Goal: Register for event/course

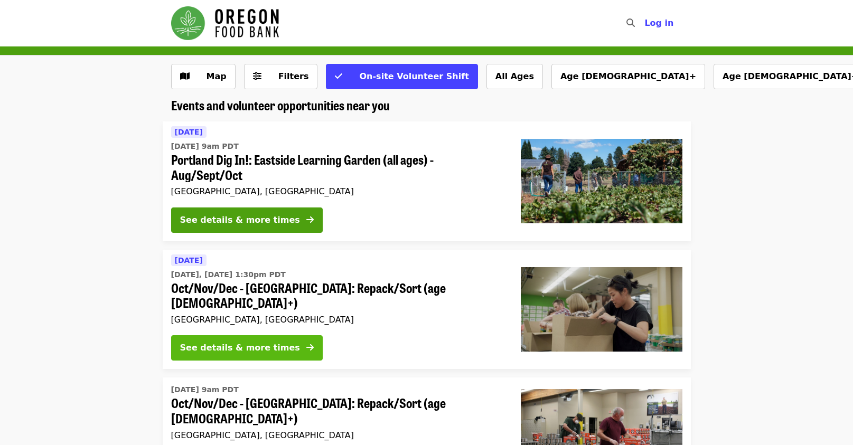
click at [222, 342] on div "See details & more times" at bounding box center [240, 348] width 120 height 13
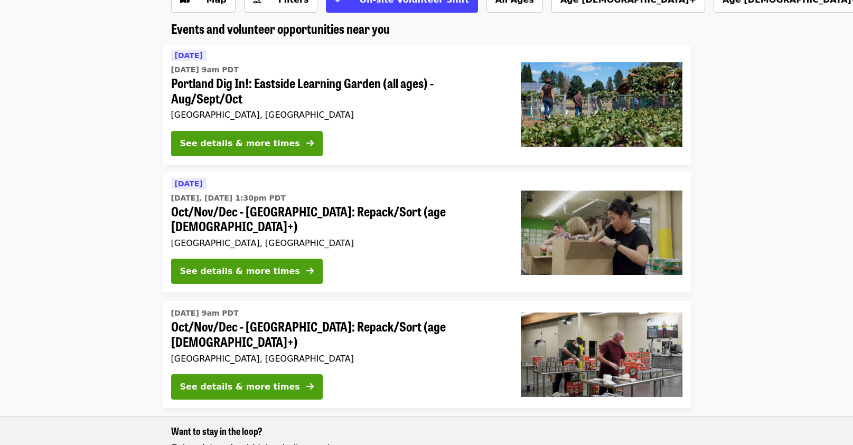
scroll to position [53, 0]
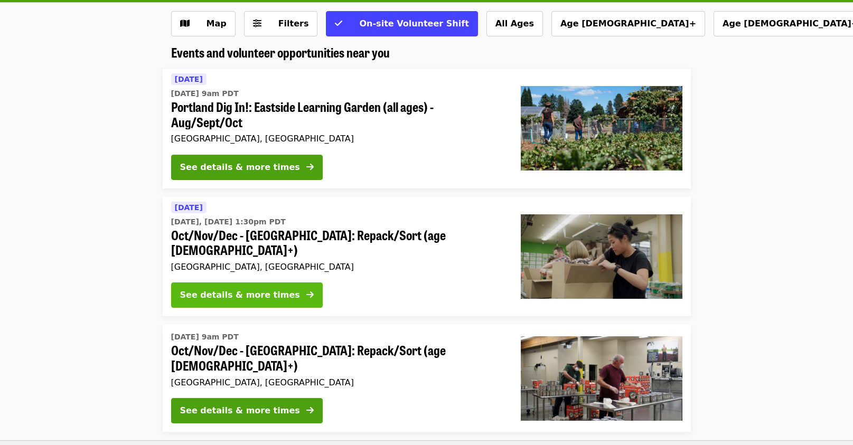
click at [255, 289] on div "See details & more times" at bounding box center [240, 295] width 120 height 13
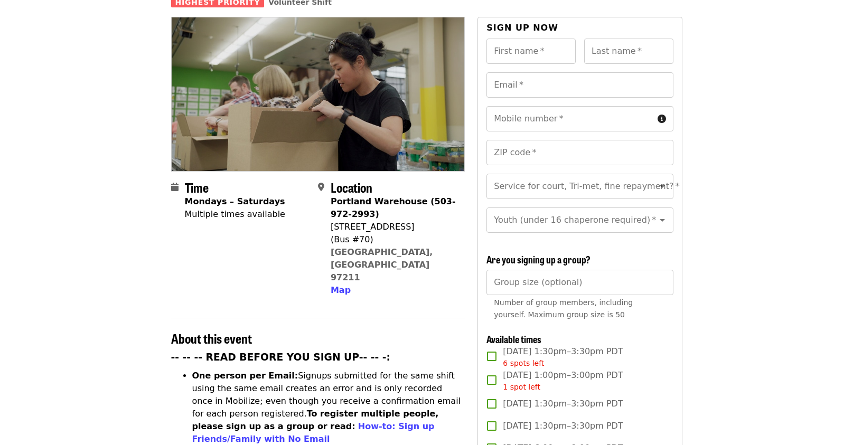
scroll to position [106, 0]
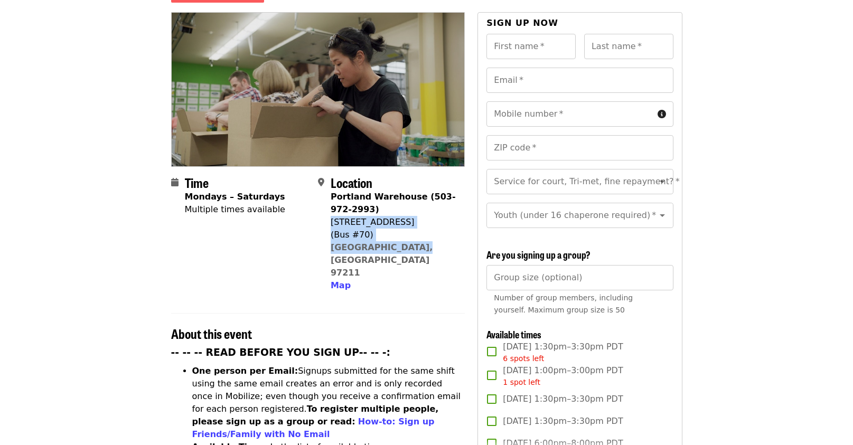
drag, startPoint x: 410, startPoint y: 231, endPoint x: 332, endPoint y: 207, distance: 81.9
click at [332, 207] on div "Portland Warehouse (503-972-2993) 7900 NE 33rd Dr (Bus #70) Portland, OR 97211 …" at bounding box center [394, 241] width 126 height 101
copy span "7900 NE 33rd Dr (Bus #70) Portland, OR 97211"
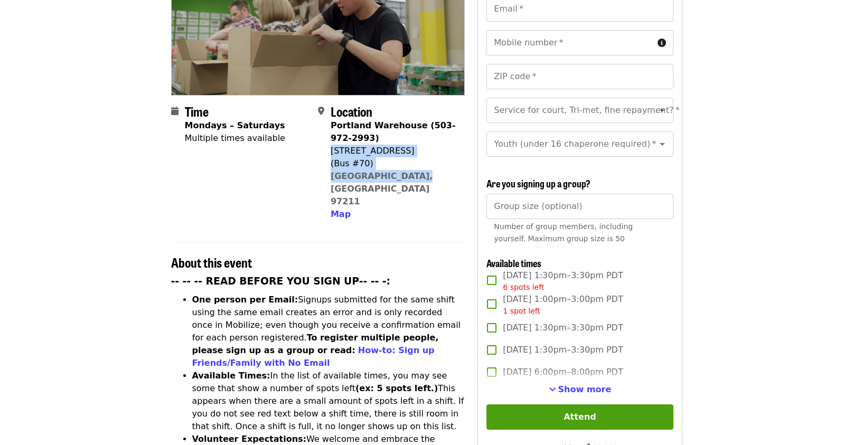
scroll to position [53, 0]
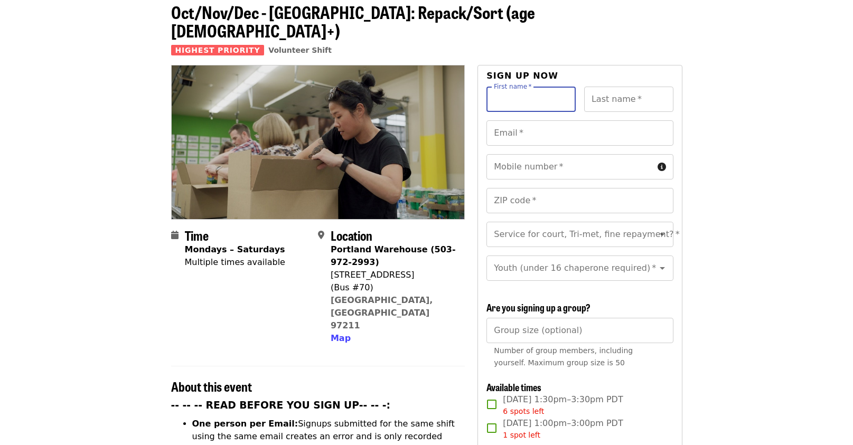
click at [515, 87] on input "First name   *" at bounding box center [531, 99] width 89 height 25
type input "*****"
click at [621, 87] on input "Last name   *" at bounding box center [628, 99] width 89 height 25
type input "*****"
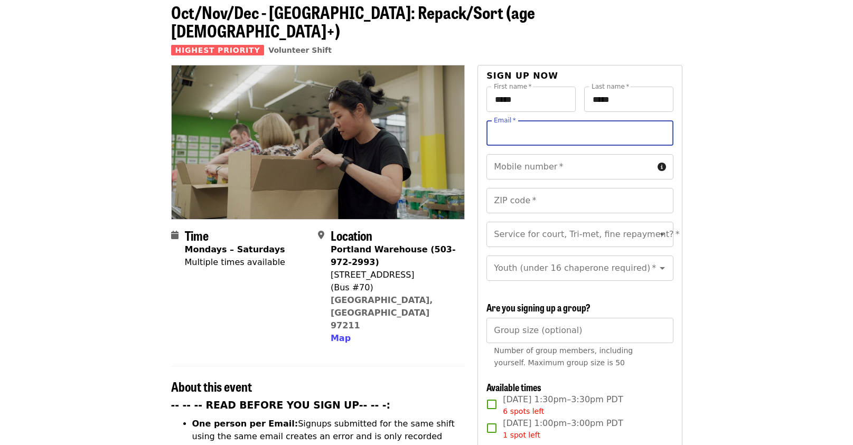
click at [541, 120] on input "Email   *" at bounding box center [580, 132] width 186 height 25
type input "**********"
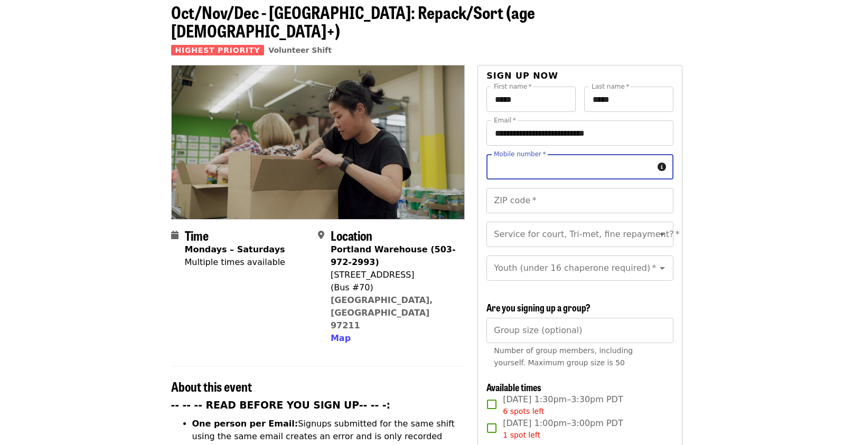
click at [522, 154] on div "Mobile number   * Mobile number *" at bounding box center [580, 166] width 186 height 25
type input "**********"
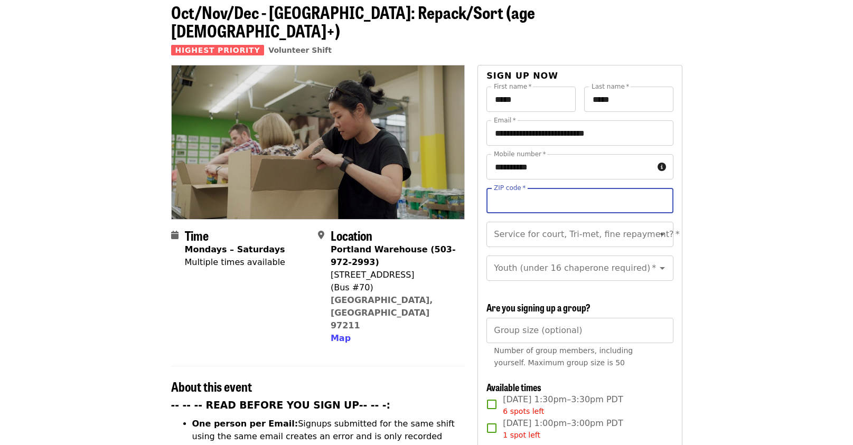
click at [516, 188] on input "ZIP code   *" at bounding box center [580, 200] width 186 height 25
type input "*****"
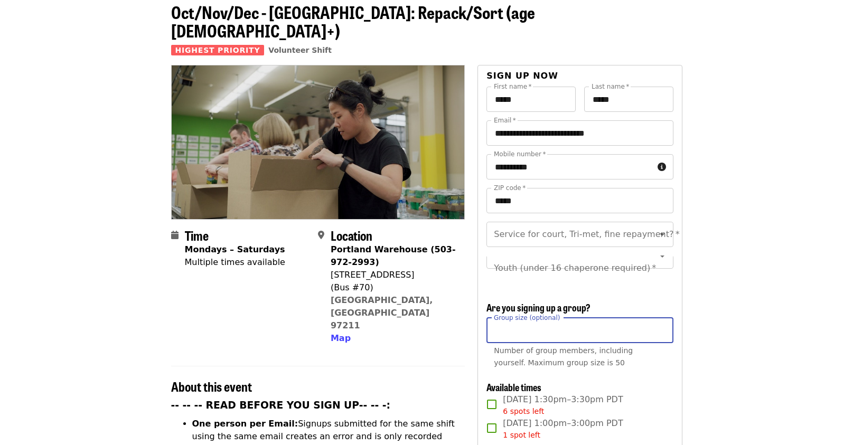
click at [523, 328] on div "Group size (optional) Group size (optional) Number of group members, including …" at bounding box center [580, 345] width 186 height 55
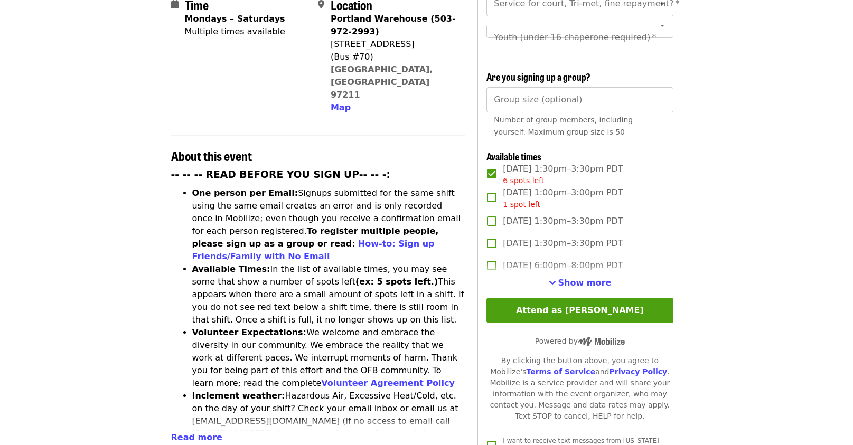
scroll to position [264, 0]
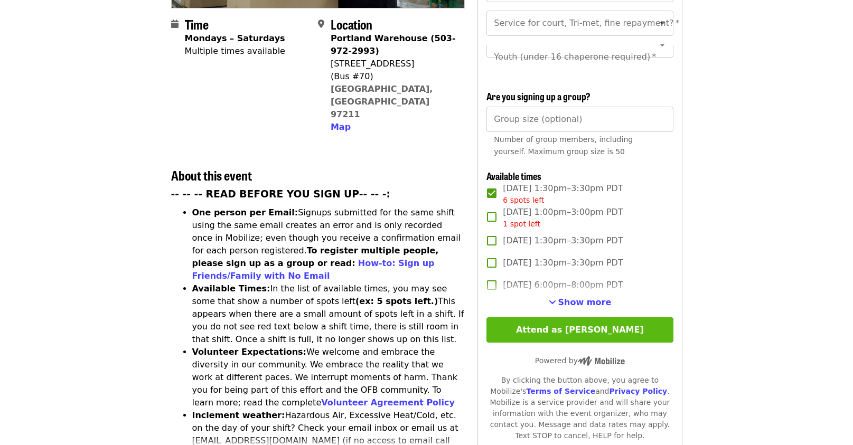
click at [546, 326] on button "Attend as [PERSON_NAME]" at bounding box center [580, 329] width 186 height 25
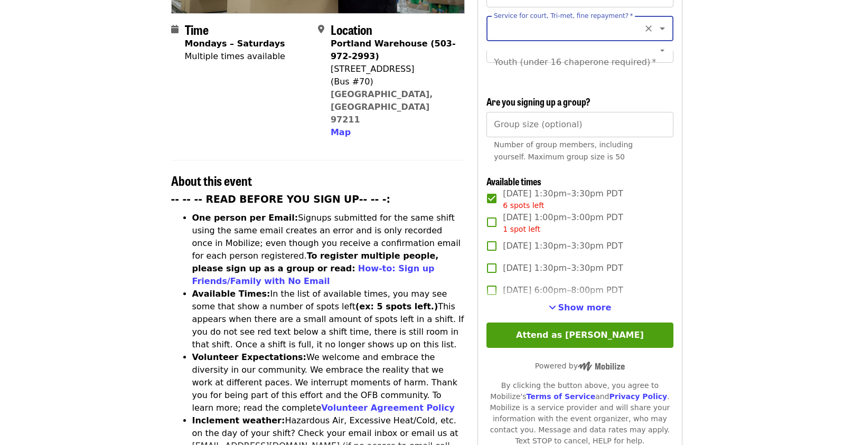
scroll to position [100, 0]
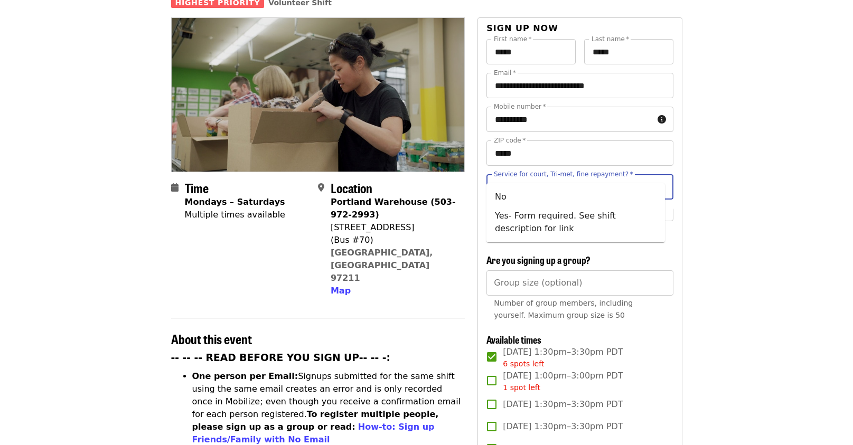
click at [538, 177] on input "Service for court, Tri-met, fine repayment?   *" at bounding box center [567, 187] width 144 height 20
click at [500, 198] on li "No" at bounding box center [576, 197] width 179 height 19
type input "**"
click at [597, 208] on div "Youth (under 16 chaperone required)   * Youth (under 16 chaperone required) *" at bounding box center [580, 220] width 186 height 25
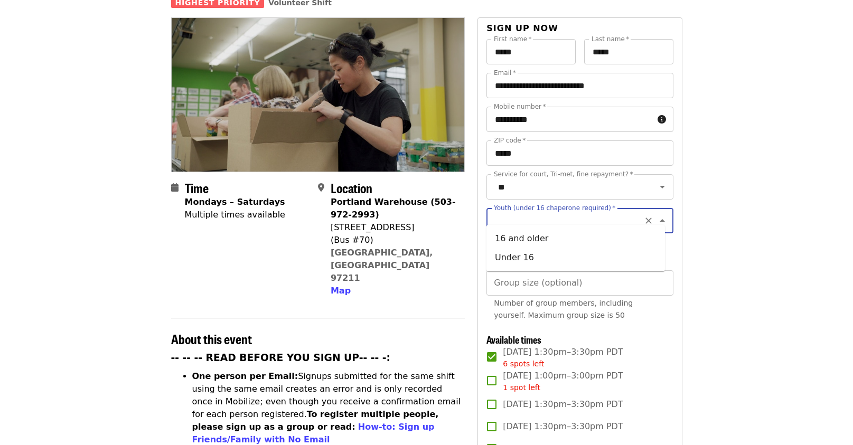
scroll to position [0, 0]
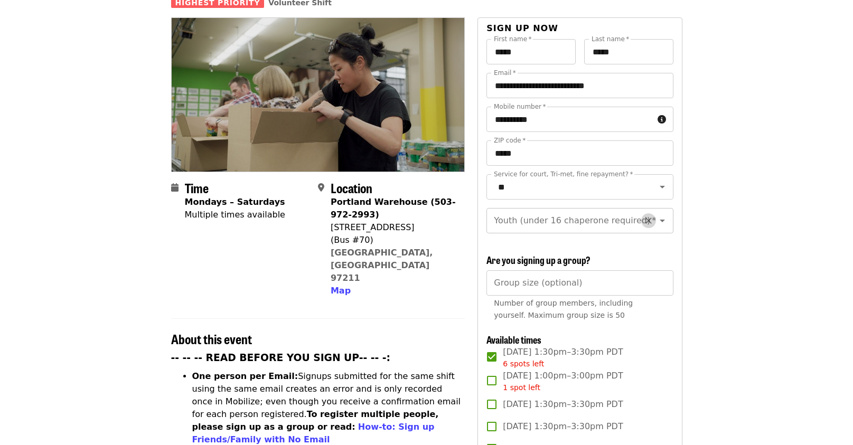
click at [643, 216] on icon "Clear" at bounding box center [648, 221] width 11 height 11
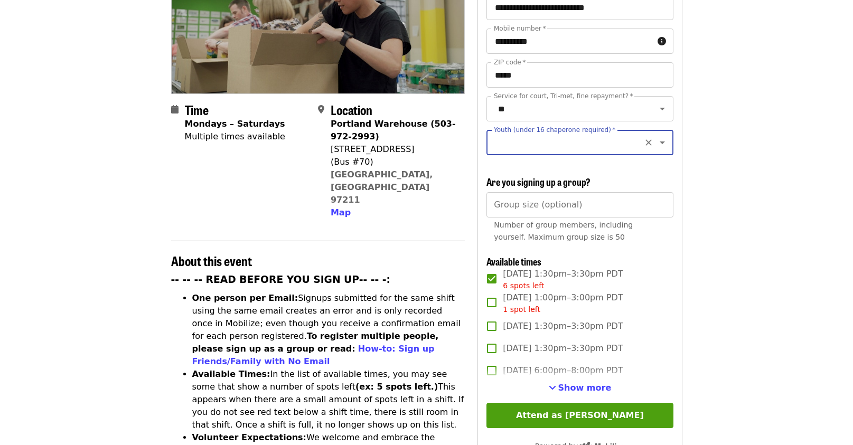
scroll to position [259, 0]
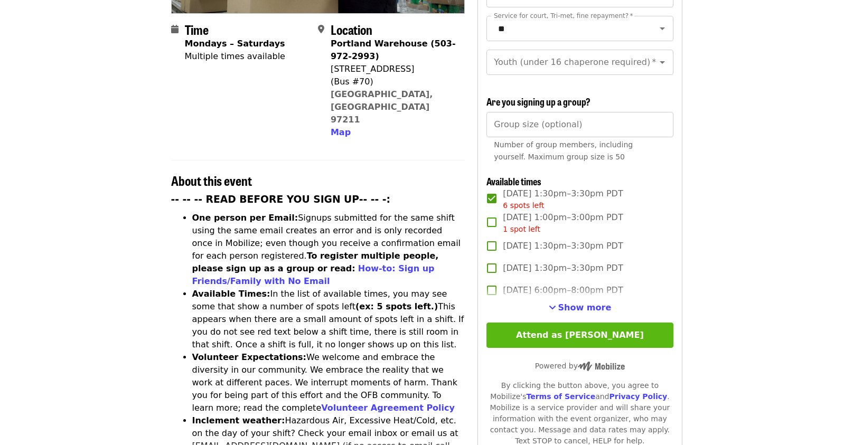
click at [592, 329] on button "Attend as [PERSON_NAME]" at bounding box center [580, 335] width 186 height 25
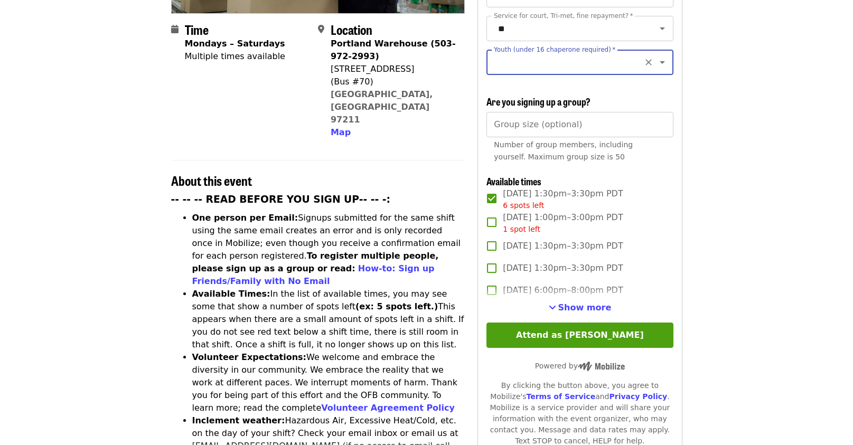
click at [518, 52] on input "Youth (under 16 chaperone required)   *" at bounding box center [567, 62] width 144 height 20
click at [501, 79] on li "16 and older" at bounding box center [576, 80] width 179 height 19
type input "**********"
click at [774, 118] on article "Oct/Nov/Dec - Portland: Repack/Sort (age 8+) Highest Priority Volunteer Shift T…" at bounding box center [426, 348] width 853 height 1120
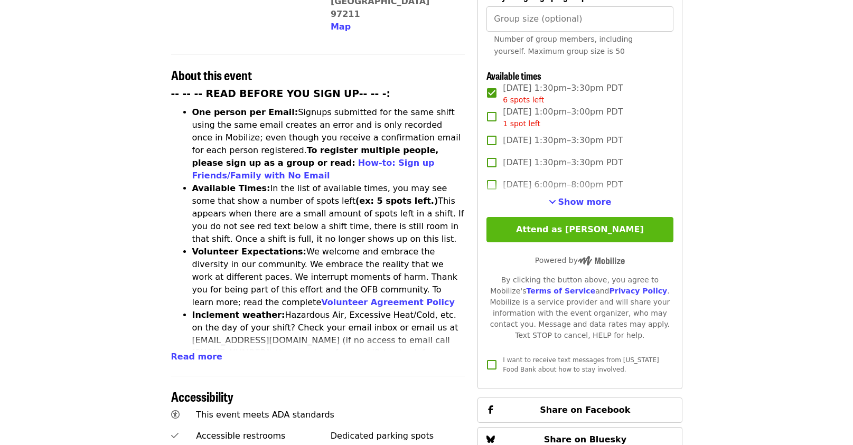
click at [572, 228] on button "Attend as [PERSON_NAME]" at bounding box center [580, 229] width 186 height 25
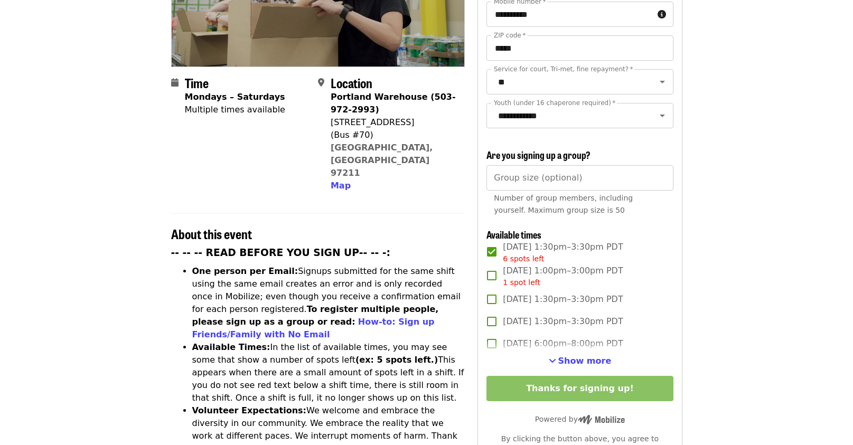
scroll to position [317, 0]
